Goal: Task Accomplishment & Management: Manage account settings

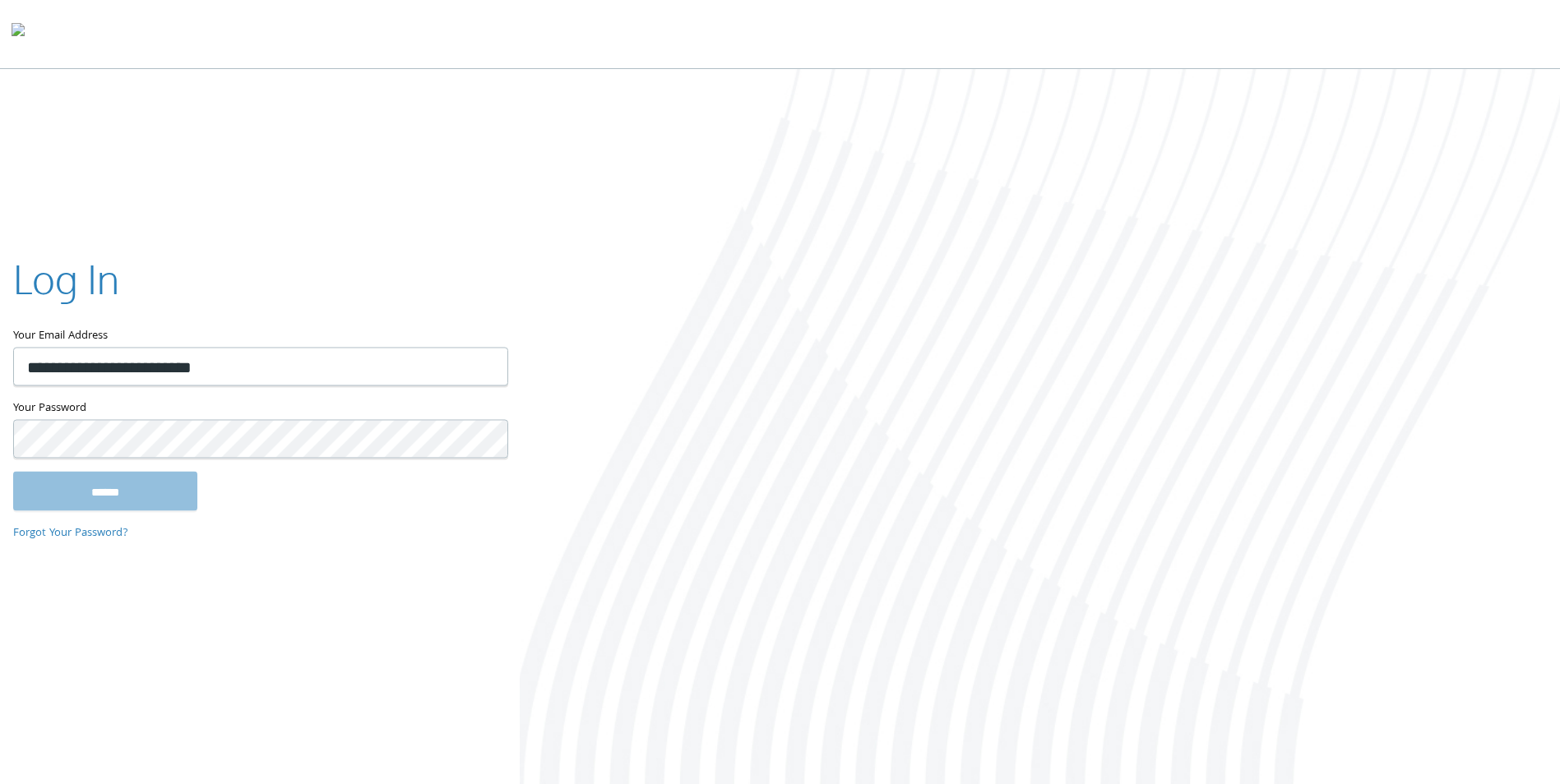
type input "**********"
click at [13, 472] on input "******" at bounding box center [106, 491] width 185 height 39
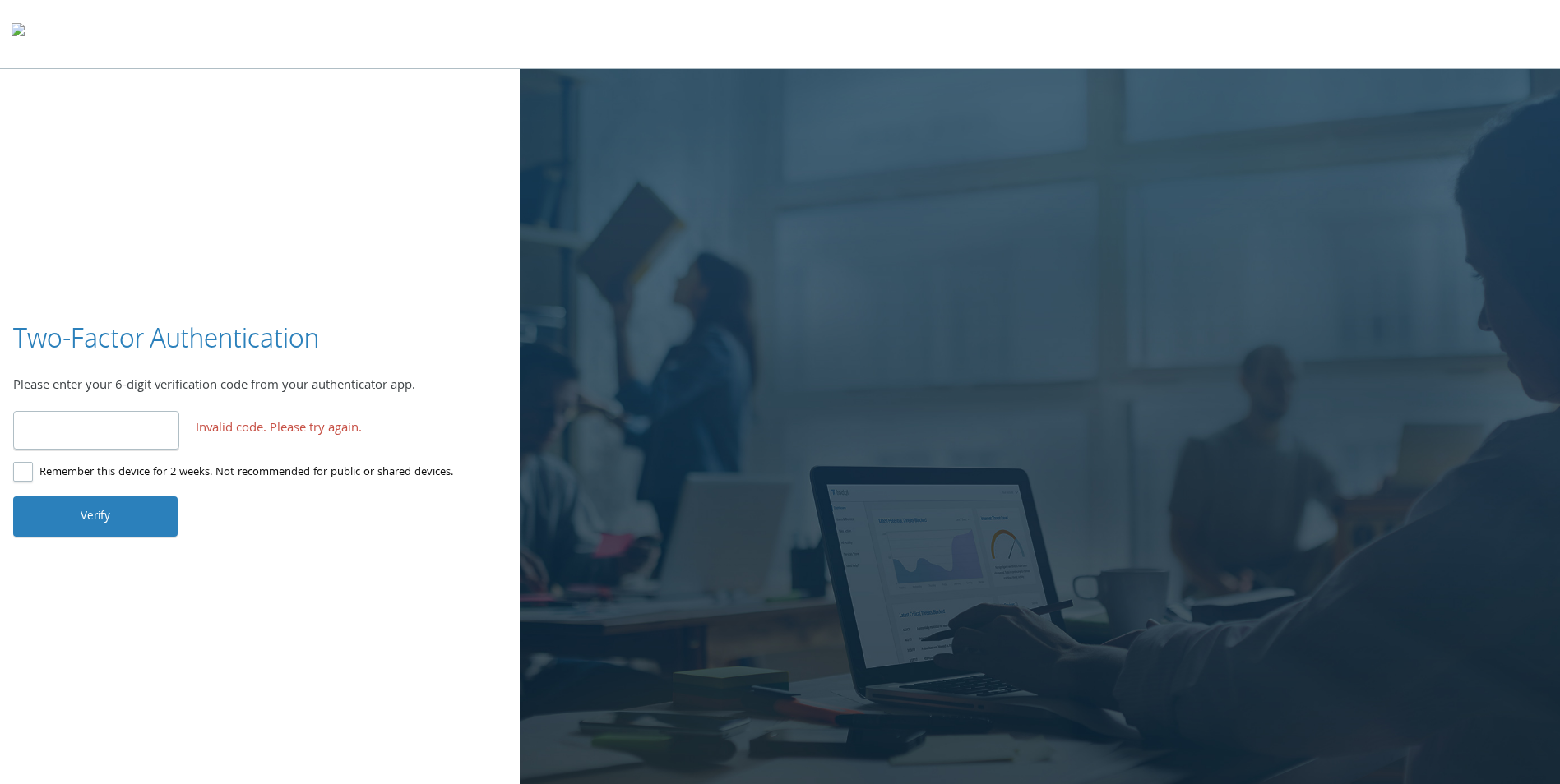
type input "******"
